Goal: Information Seeking & Learning: Learn about a topic

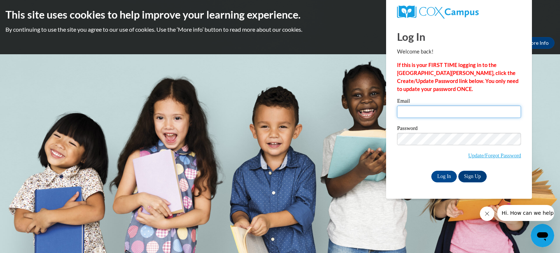
click at [411, 108] on input "Email" at bounding box center [459, 112] width 124 height 12
type input "evelyndknight58@gmail.com"
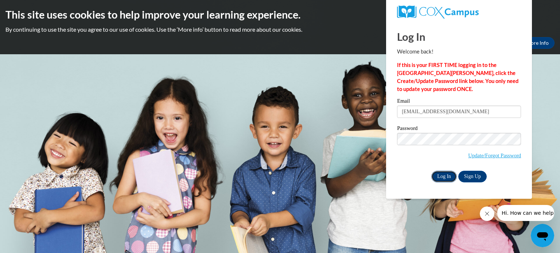
click at [445, 178] on input "Log In" at bounding box center [444, 177] width 26 height 12
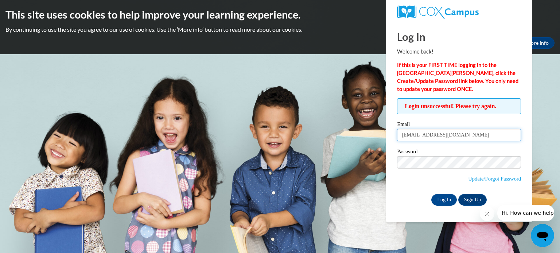
click at [470, 134] on input "evelyndknight58@gmail.com" at bounding box center [459, 135] width 124 height 12
click at [437, 137] on input "evelyndknight58@gmail.com" at bounding box center [459, 135] width 124 height 12
type input "evelyndknight58@gmail.com"
click at [444, 195] on input "Log In" at bounding box center [444, 200] width 26 height 12
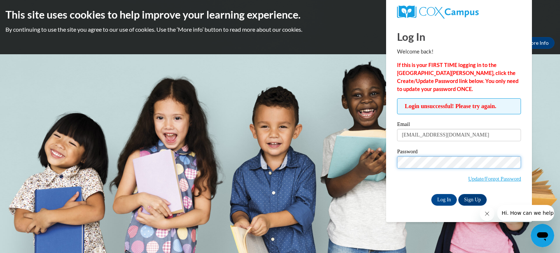
click at [431, 194] on input "Log In" at bounding box center [444, 200] width 26 height 12
click at [437, 200] on input "Log In" at bounding box center [444, 200] width 26 height 12
click at [431, 194] on input "Log In" at bounding box center [444, 200] width 26 height 12
click at [444, 199] on input "Log In" at bounding box center [444, 200] width 26 height 12
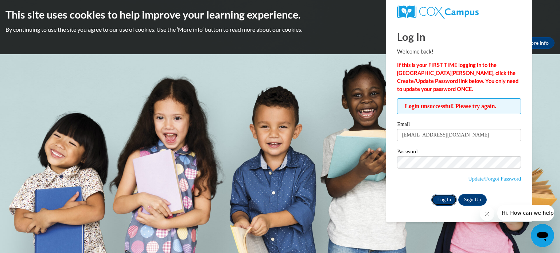
click at [444, 199] on input "Log In" at bounding box center [444, 200] width 26 height 12
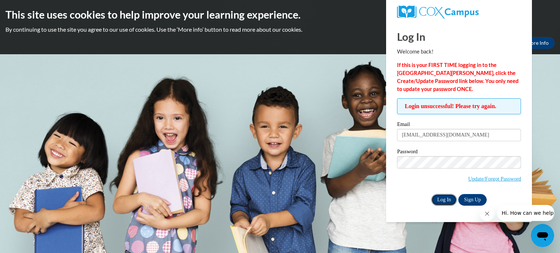
click at [444, 199] on input "Log In" at bounding box center [444, 200] width 26 height 12
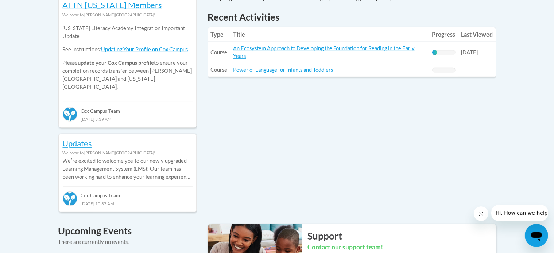
scroll to position [350, 0]
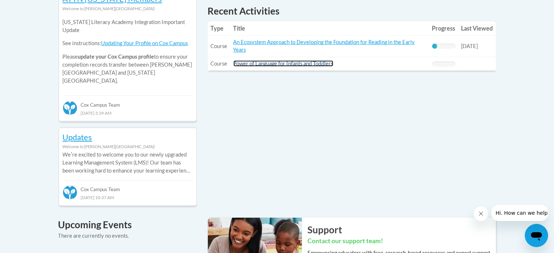
click at [285, 63] on link "Power of Language for Infants and Toddlers" at bounding box center [283, 64] width 100 height 6
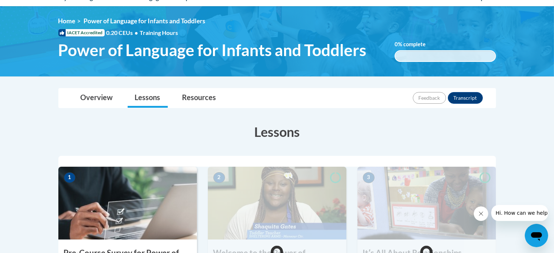
scroll to position [90, 0]
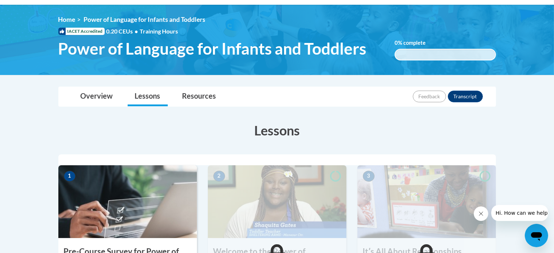
click at [302, 68] on img at bounding box center [277, 40] width 554 height 70
click at [95, 188] on img at bounding box center [127, 202] width 139 height 73
click at [69, 175] on span "1" at bounding box center [70, 176] width 12 height 11
drag, startPoint x: 69, startPoint y: 175, endPoint x: 38, endPoint y: 156, distance: 36.6
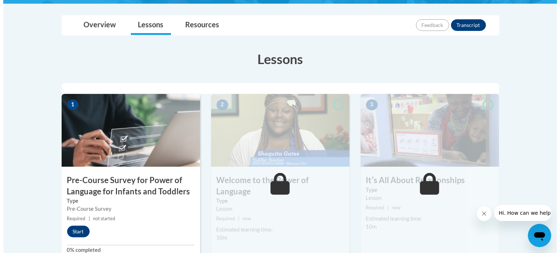
scroll to position [163, 0]
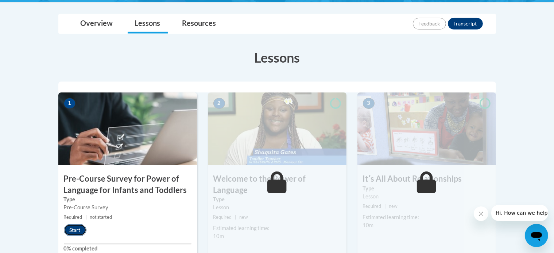
click at [77, 231] on button "Start" at bounding box center [75, 231] width 23 height 12
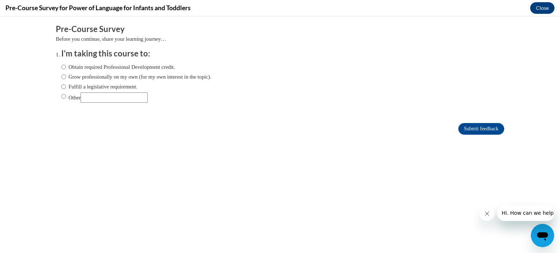
scroll to position [0, 0]
click at [61, 67] on input "Obtain required Professional Development credit." at bounding box center [63, 67] width 5 height 8
radio input "true"
click at [466, 125] on input "Submit feedback" at bounding box center [481, 129] width 46 height 12
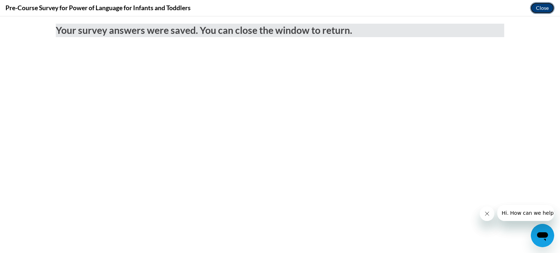
click at [545, 8] on button "Close" at bounding box center [542, 8] width 24 height 12
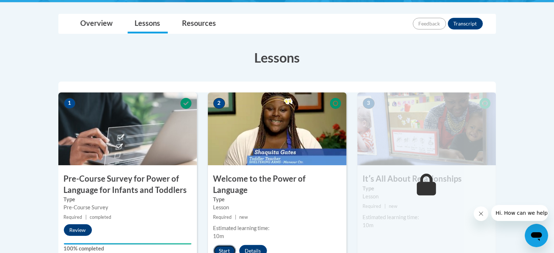
click at [226, 245] on button "Start" at bounding box center [224, 251] width 23 height 12
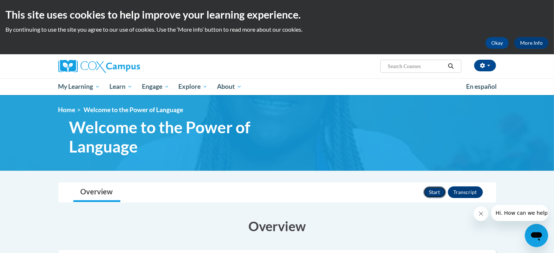
click at [436, 192] on button "Start" at bounding box center [434, 193] width 23 height 12
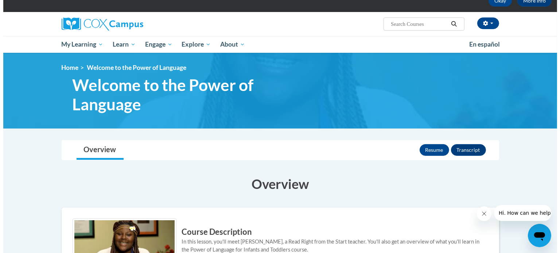
scroll to position [29, 0]
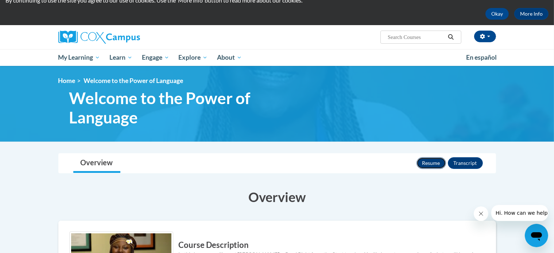
click at [429, 160] on button "Resume" at bounding box center [431, 163] width 30 height 12
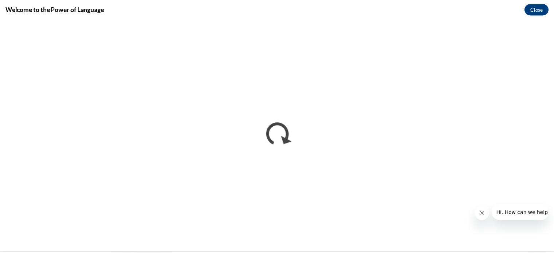
scroll to position [0, 0]
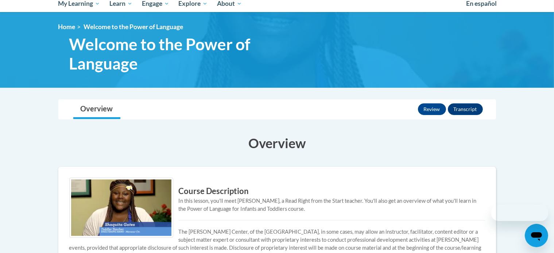
scroll to position [29, 0]
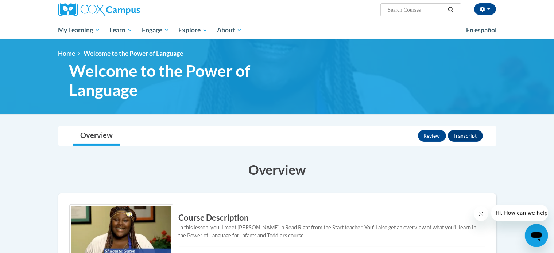
scroll to position [52, 0]
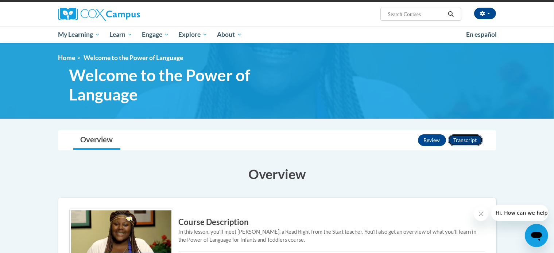
click at [472, 144] on button "Transcript" at bounding box center [465, 141] width 35 height 12
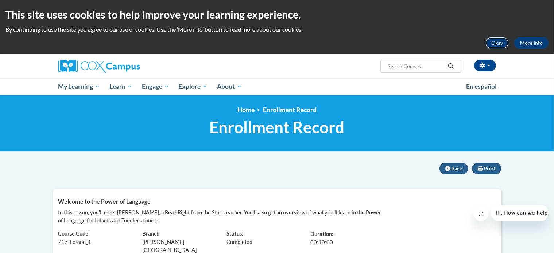
click at [495, 40] on button "Okay" at bounding box center [496, 43] width 23 height 12
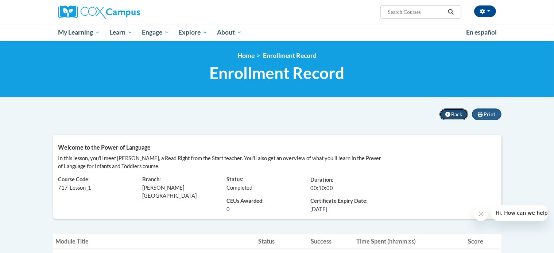
click at [452, 112] on span "Back" at bounding box center [456, 114] width 11 height 6
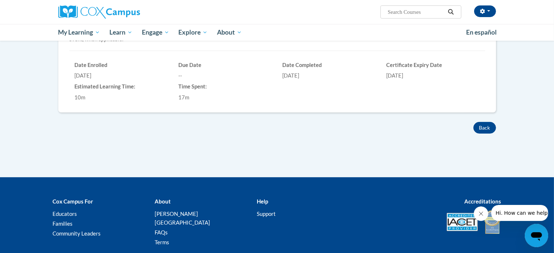
scroll to position [217, 0]
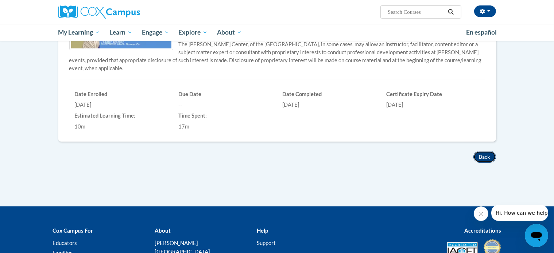
click at [481, 152] on button "Back" at bounding box center [484, 157] width 23 height 12
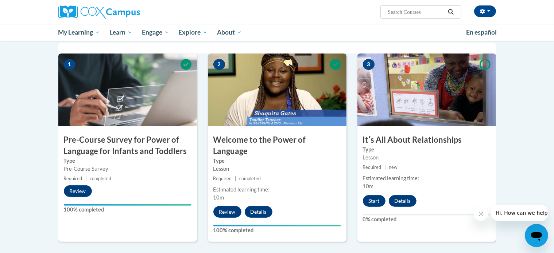
scroll to position [146, 0]
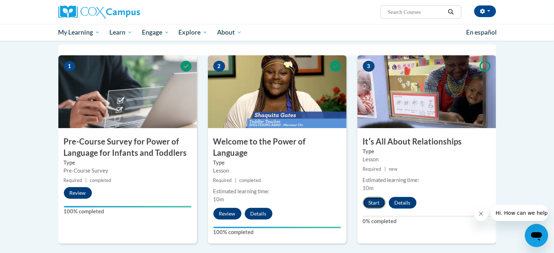
click at [370, 199] on button "Start" at bounding box center [374, 203] width 23 height 12
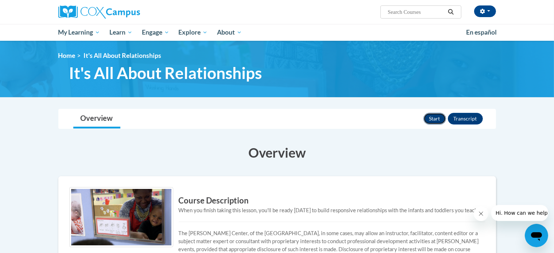
click at [436, 118] on button "Start" at bounding box center [434, 119] width 23 height 12
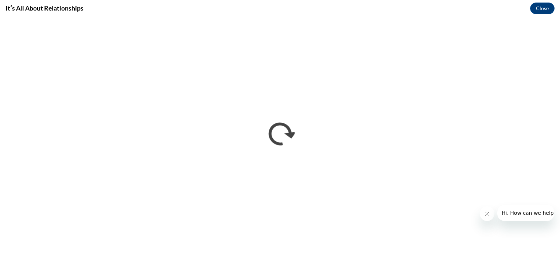
click at [514, 219] on button "Hi. How can we help?" at bounding box center [528, 213] width 63 height 16
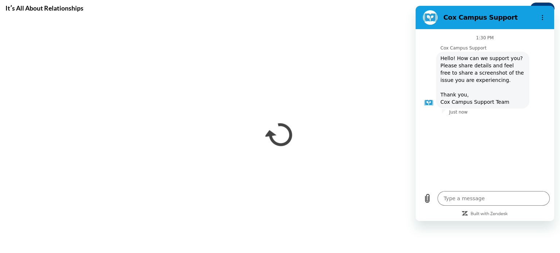
click at [517, 218] on div "Type a message x" at bounding box center [485, 204] width 139 height 34
click at [547, 137] on div "1:30 PM Cox Campus Support Cox Campus Support says: Hello! How can we support y…" at bounding box center [485, 108] width 136 height 155
click at [543, 17] on icon "Options menu" at bounding box center [543, 18] width 6 height 6
click at [553, 10] on div "Itʹs All About Relationships Close" at bounding box center [280, 8] width 560 height 16
click at [542, 13] on button "Options menu" at bounding box center [542, 17] width 15 height 15
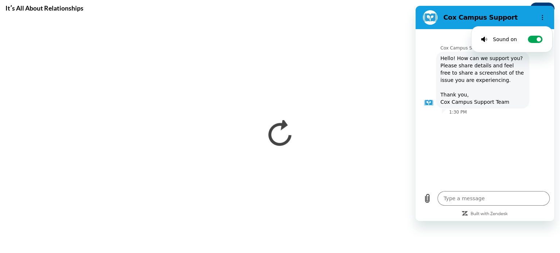
click at [510, 213] on div at bounding box center [485, 213] width 130 height 7
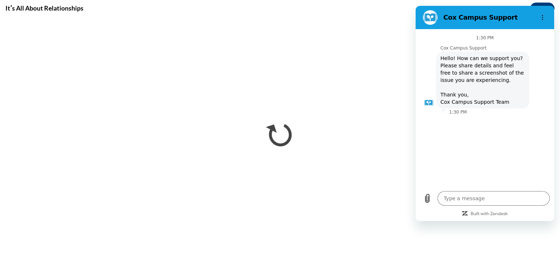
click at [516, 149] on div "1:30 PM Cox Campus Support Cox Campus Support says: Hello! How can we support y…" at bounding box center [485, 108] width 136 height 155
click at [541, 16] on icon "Options menu" at bounding box center [543, 18] width 6 height 6
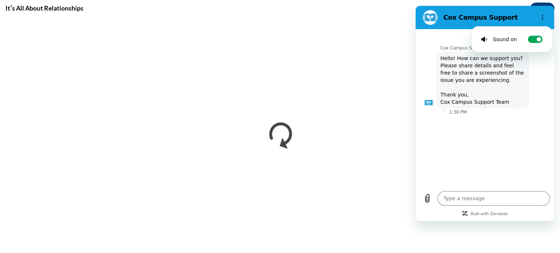
click at [431, 17] on figure at bounding box center [430, 17] width 15 height 15
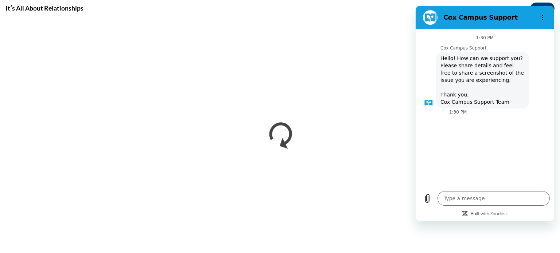
click at [431, 18] on figure at bounding box center [430, 17] width 15 height 15
click at [540, 133] on div "1:30 PM Cox Campus Support Cox Campus Support says: Hello! How can we support y…" at bounding box center [485, 108] width 136 height 155
click at [534, 207] on div "Type a message x" at bounding box center [485, 204] width 139 height 34
click at [535, 198] on textarea at bounding box center [493, 198] width 112 height 15
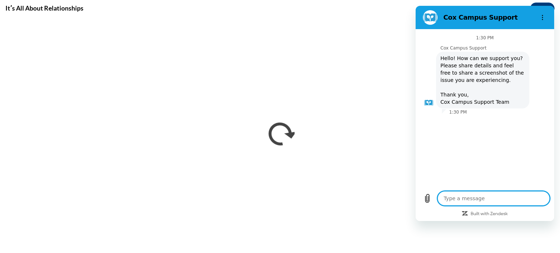
click at [534, 198] on textarea at bounding box center [493, 198] width 112 height 15
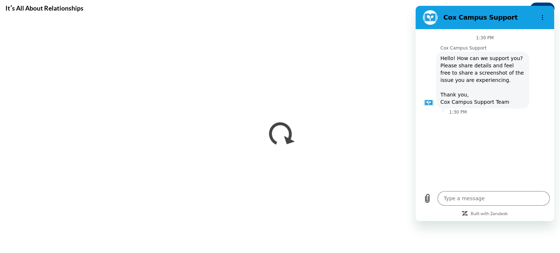
click at [534, 159] on div "1:30 PM Cox Campus Support Cox Campus Support says: Hello! How can we support y…" at bounding box center [485, 108] width 136 height 155
click at [542, 14] on button "Options menu" at bounding box center [542, 17] width 15 height 15
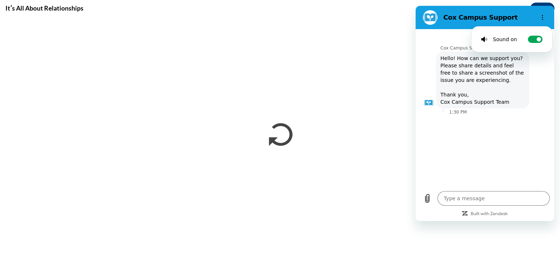
click at [462, 19] on h2 "Cox Campus Support" at bounding box center [487, 17] width 89 height 9
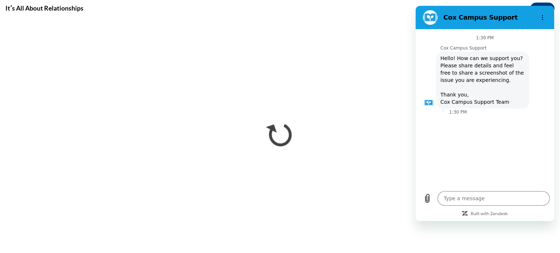
click at [423, 7] on section "Cox Campus Support" at bounding box center [485, 17] width 139 height 23
click at [543, 40] on div "1:30 PM" at bounding box center [485, 38] width 136 height 6
click at [433, 16] on figure at bounding box center [430, 17] width 15 height 15
type textarea "x"
click at [543, 13] on button "Options menu" at bounding box center [542, 17] width 15 height 15
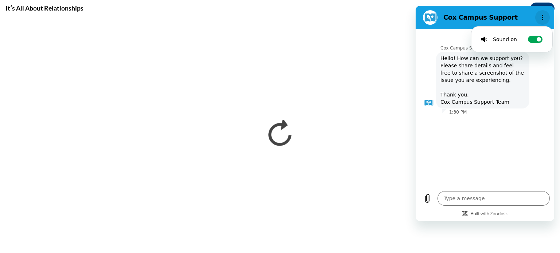
click at [543, 13] on button "Options menu" at bounding box center [542, 17] width 15 height 15
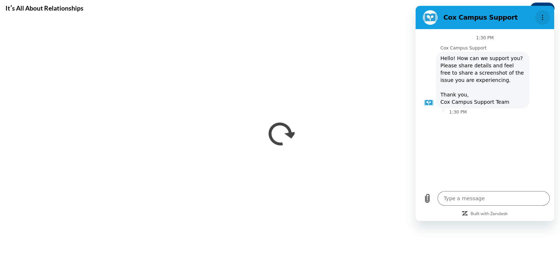
click at [542, 15] on icon "Options menu" at bounding box center [543, 18] width 6 height 6
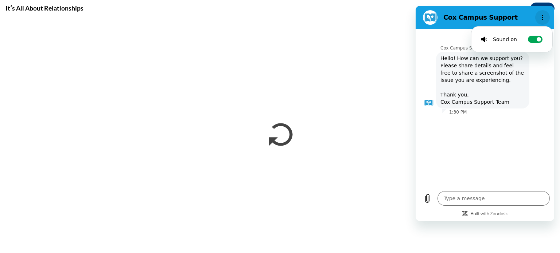
click at [542, 12] on button "Options menu" at bounding box center [542, 17] width 15 height 15
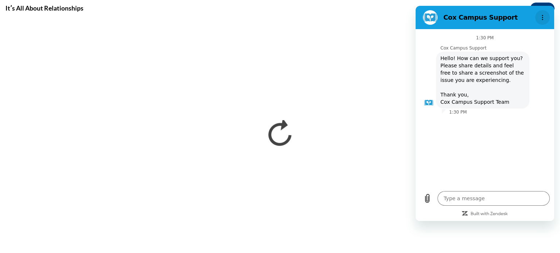
click at [543, 17] on icon "Options menu" at bounding box center [543, 18] width 6 height 6
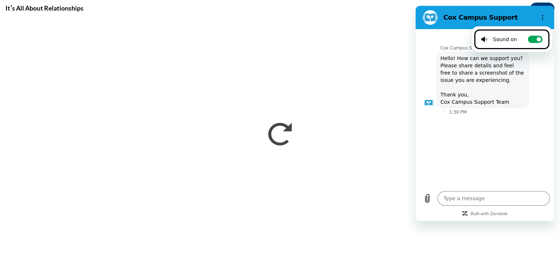
click at [490, 77] on span "Hello! How can we support you? Please share details and feel free to share a sc…" at bounding box center [482, 80] width 90 height 57
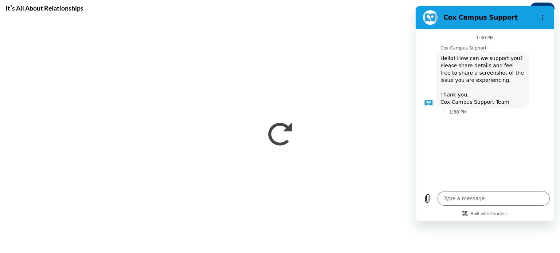
click at [426, 35] on div "1:30 PM" at bounding box center [485, 38] width 136 height 6
click at [427, 15] on figure at bounding box center [430, 17] width 15 height 15
click at [542, 39] on div "1:30 PM" at bounding box center [485, 38] width 136 height 6
click at [541, 14] on button "Options menu" at bounding box center [542, 17] width 15 height 15
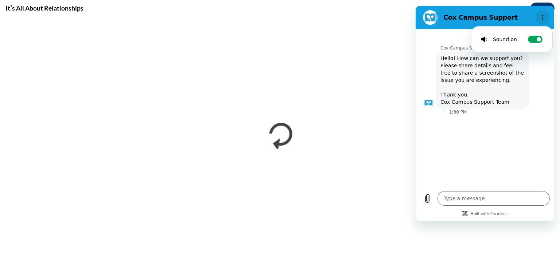
click at [541, 14] on button "Options menu" at bounding box center [542, 17] width 15 height 15
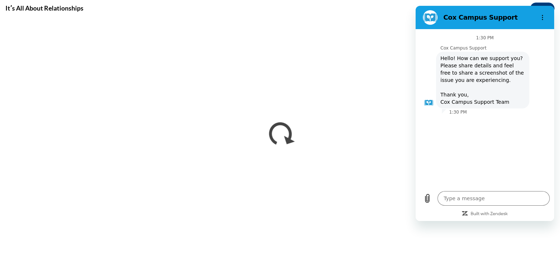
click at [428, 214] on div at bounding box center [485, 213] width 130 height 7
click at [521, 87] on span "Hello! How can we support you? Please share details and feel free to share a sc…" at bounding box center [482, 80] width 90 height 57
click at [452, 108] on span "Hello! How can we support you? Please share details and feel free to share a sc…" at bounding box center [482, 80] width 90 height 57
click at [430, 100] on figure at bounding box center [429, 103] width 12 height 12
click at [543, 13] on button "Options menu" at bounding box center [542, 17] width 15 height 15
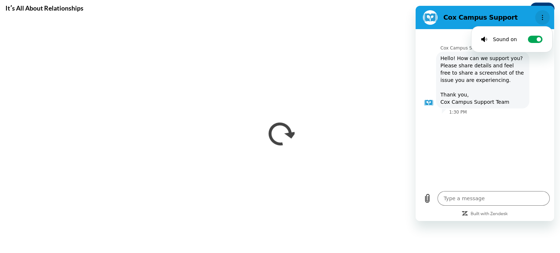
click at [543, 19] on icon "Options menu" at bounding box center [543, 18] width 6 height 6
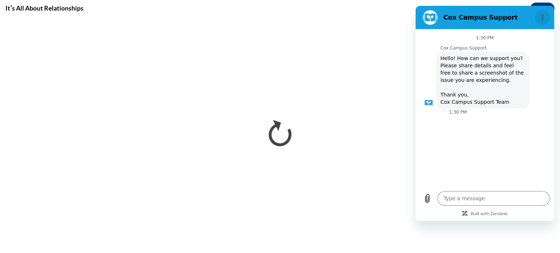
click at [542, 16] on icon "Options menu" at bounding box center [543, 18] width 6 height 6
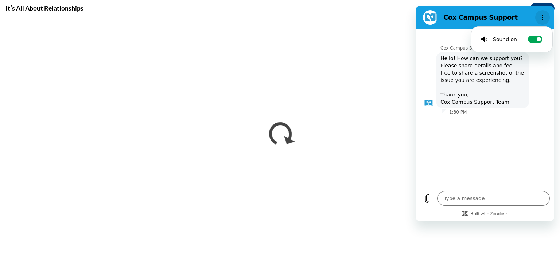
click at [542, 16] on icon "Options menu" at bounding box center [543, 18] width 6 height 6
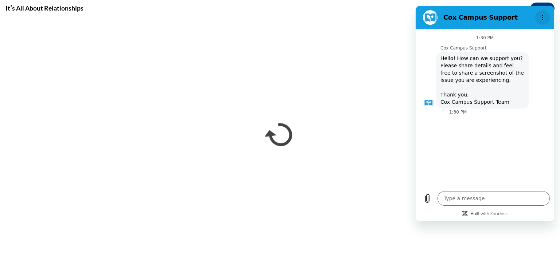
click at [542, 16] on icon "Options menu" at bounding box center [543, 18] width 6 height 6
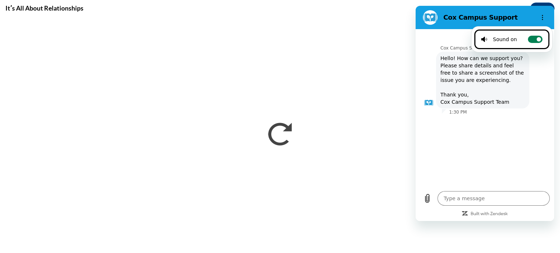
click at [537, 39] on circle at bounding box center [539, 39] width 4 height 4
click at [537, 39] on input "Toggle sound notifications" at bounding box center [535, 39] width 15 height 7
checkbox input "false"
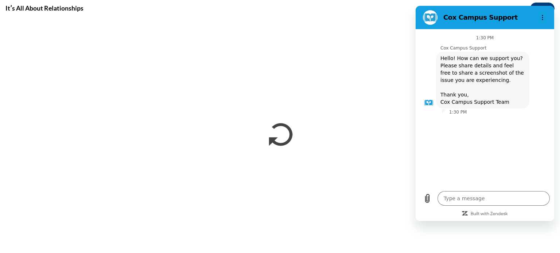
click at [537, 40] on div "1:30 PM" at bounding box center [485, 38] width 136 height 6
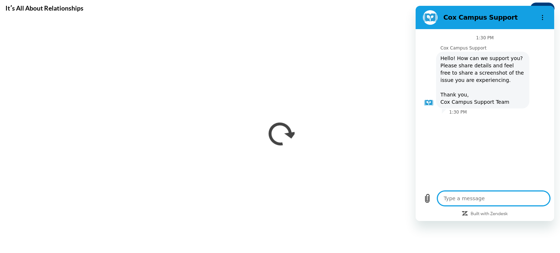
click at [510, 196] on textarea at bounding box center [493, 198] width 112 height 15
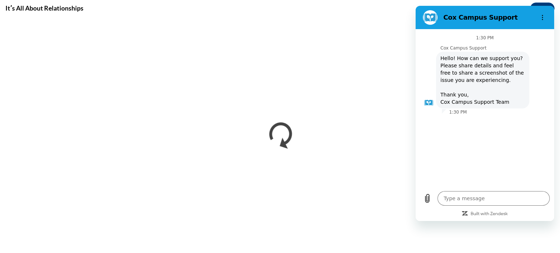
click at [530, 100] on div "Cox Campus Support says: Hello! How can we support you? Please share details an…" at bounding box center [488, 80] width 130 height 58
click at [519, 128] on div "1:30 PM Cox Campus Support Cox Campus Support says: Hello! How can we support y…" at bounding box center [485, 108] width 136 height 155
drag, startPoint x: 519, startPoint y: 128, endPoint x: 516, endPoint y: 94, distance: 34.4
click at [527, 9] on section "Cox Campus Support" at bounding box center [485, 17] width 139 height 23
click at [427, 15] on figure at bounding box center [430, 17] width 15 height 15
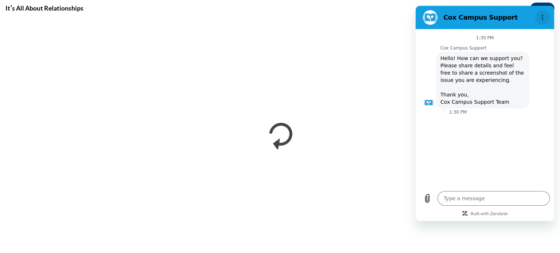
click at [542, 15] on icon "Options menu" at bounding box center [543, 18] width 6 height 6
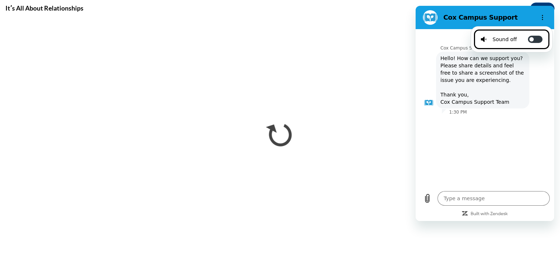
click at [541, 35] on li "Sound off Toggle sound notifications" at bounding box center [511, 40] width 75 height 20
type textarea "x"
checkbox input "true"
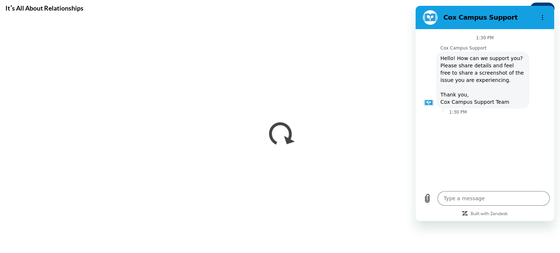
click at [539, 64] on div "Cox Campus Support says: Hello! How can we support you? Please share details an…" at bounding box center [488, 80] width 130 height 58
click at [542, 16] on circle "Options menu" at bounding box center [542, 15] width 1 height 1
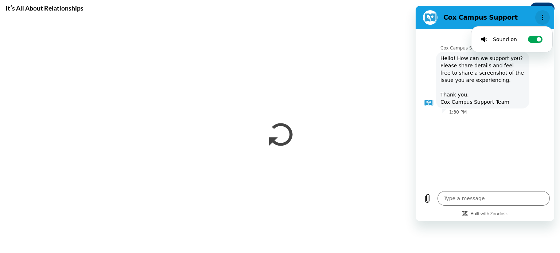
click at [541, 16] on icon "Options menu" at bounding box center [543, 18] width 6 height 6
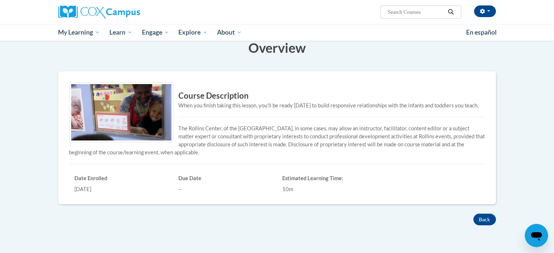
scroll to position [104, 0]
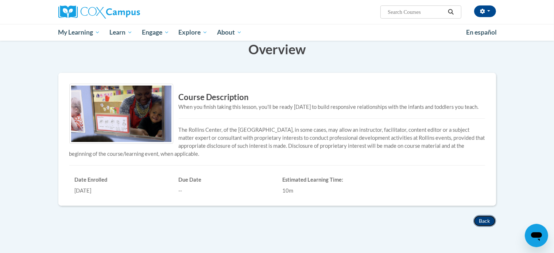
click at [486, 227] on button "Back" at bounding box center [484, 221] width 23 height 12
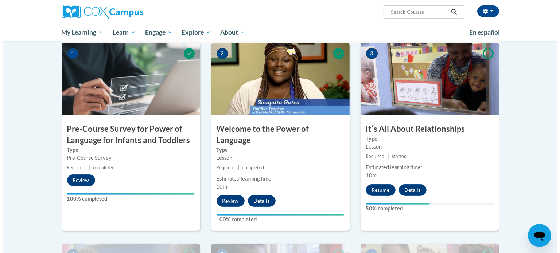
scroll to position [160, 0]
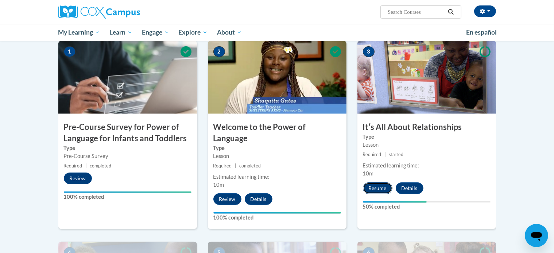
click at [375, 185] on button "Resume" at bounding box center [378, 189] width 30 height 12
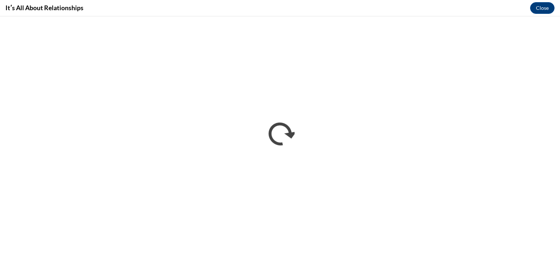
scroll to position [0, 0]
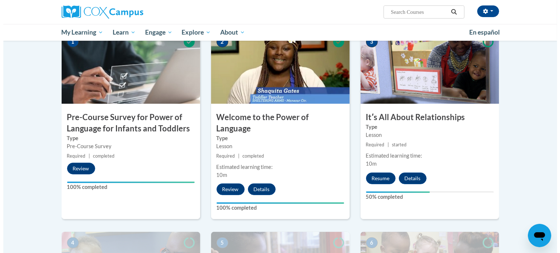
scroll to position [236, 0]
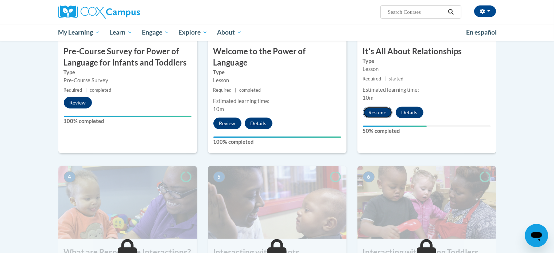
click at [377, 110] on button "Resume" at bounding box center [378, 113] width 30 height 12
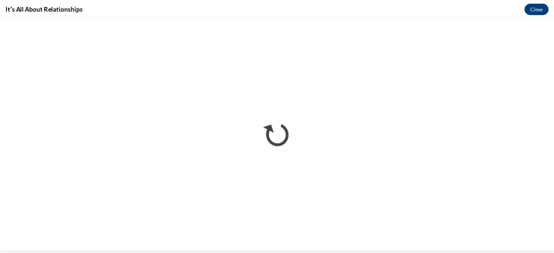
scroll to position [0, 0]
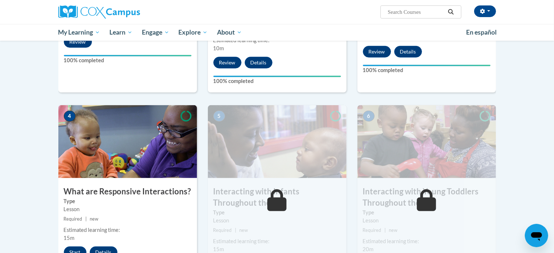
scroll to position [350, 0]
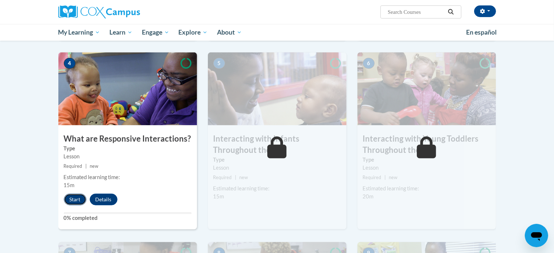
click at [81, 194] on button "Start" at bounding box center [75, 200] width 23 height 12
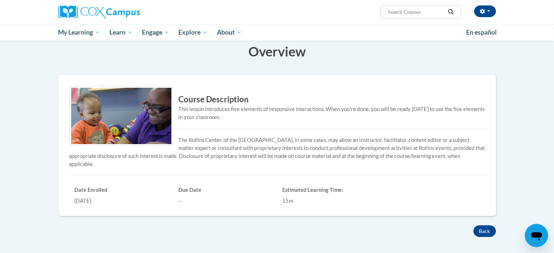
scroll to position [102, 0]
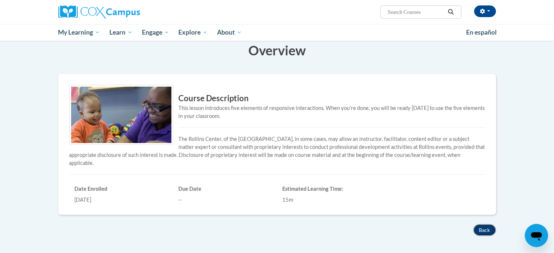
click at [481, 229] on button "Back" at bounding box center [484, 231] width 23 height 12
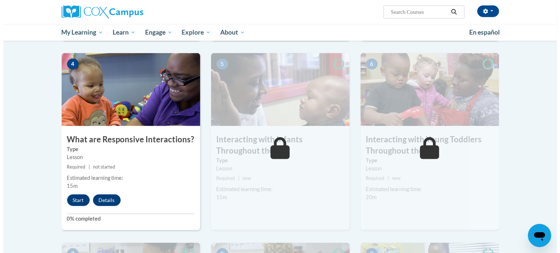
scroll to position [350, 0]
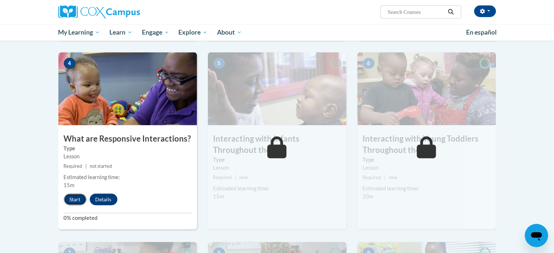
click at [74, 194] on button "Start" at bounding box center [75, 200] width 23 height 12
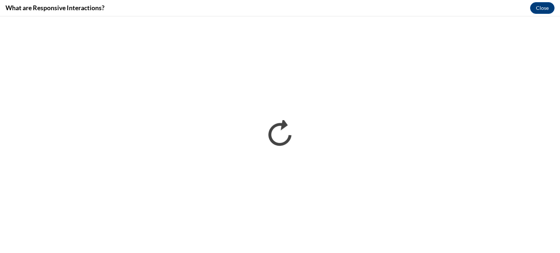
scroll to position [0, 0]
